Goal: Communication & Community: Answer question/provide support

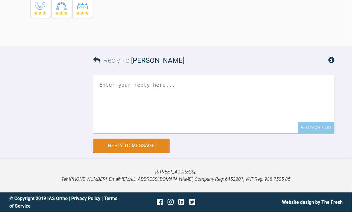
scroll to position [5176, 0]
drag, startPoint x: 125, startPoint y: 31, endPoint x: 194, endPoint y: 50, distance: 71.4
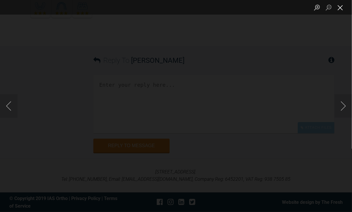
click at [340, 11] on button "Close lightbox" at bounding box center [340, 7] width 12 height 10
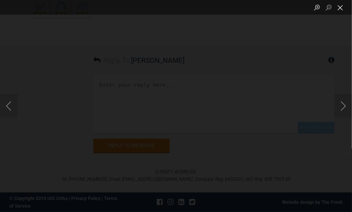
click at [341, 6] on button "Close lightbox" at bounding box center [340, 7] width 12 height 10
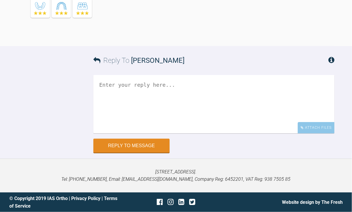
scroll to position [5150, 0]
drag, startPoint x: 122, startPoint y: 57, endPoint x: 277, endPoint y: 90, distance: 158.0
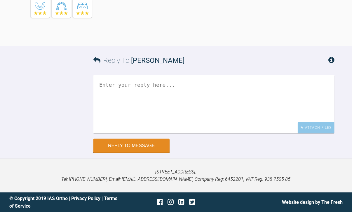
click at [203, 133] on textarea at bounding box center [213, 104] width 241 height 58
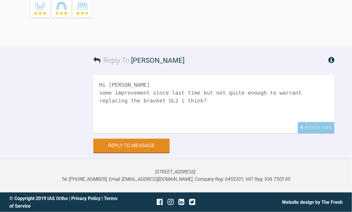
drag, startPoint x: 107, startPoint y: 129, endPoint x: 111, endPoint y: 129, distance: 3.5
click at [111, 129] on textarea "Hi [PERSON_NAME] some improvement since last time but not quite enough to warra…" at bounding box center [213, 104] width 241 height 58
click at [195, 131] on textarea "Hi [PERSON_NAME] some improvement since last time but not quite enough to warra…" at bounding box center [213, 104] width 241 height 58
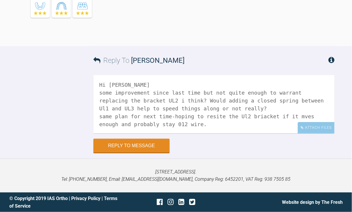
scroll to position [2, 0]
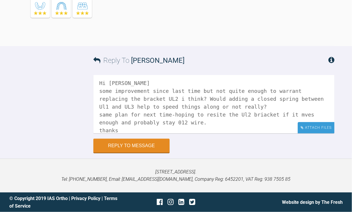
click at [301, 133] on div "Attach Files" at bounding box center [316, 127] width 37 height 11
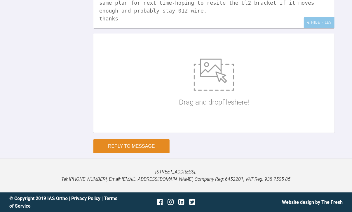
scroll to position [5627, 0]
type textarea "Hi [PERSON_NAME] some improvement since last time but not quite enough to warra…"
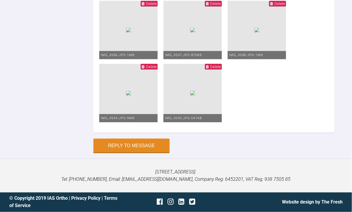
scroll to position [5203, 0]
click at [127, 153] on button "Reply to Message" at bounding box center [131, 146] width 76 height 14
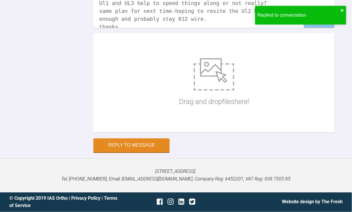
scroll to position [5631, 0]
